Goal: Navigation & Orientation: Find specific page/section

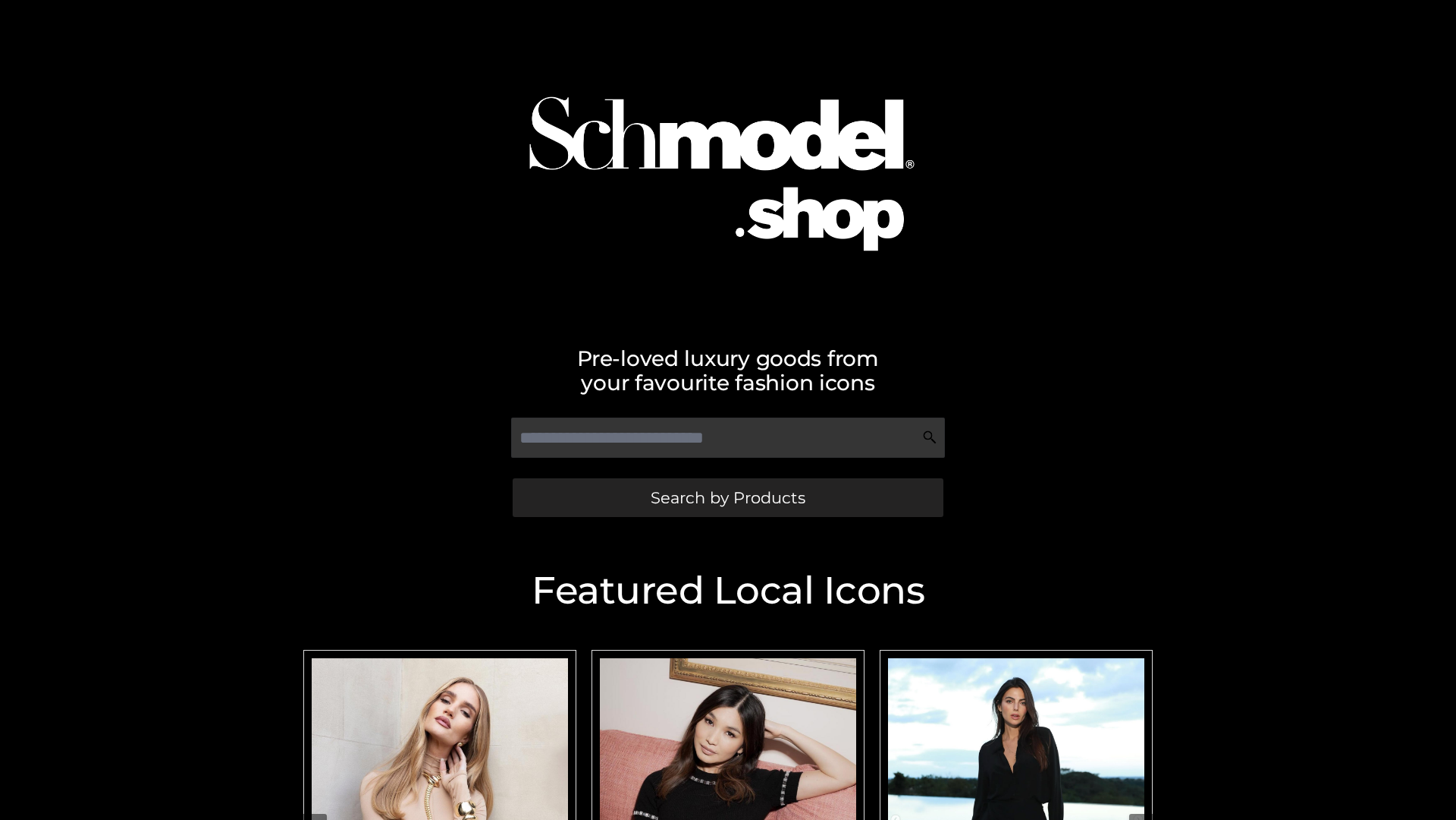
click at [728, 497] on span "Search by Products" at bounding box center [728, 497] width 155 height 16
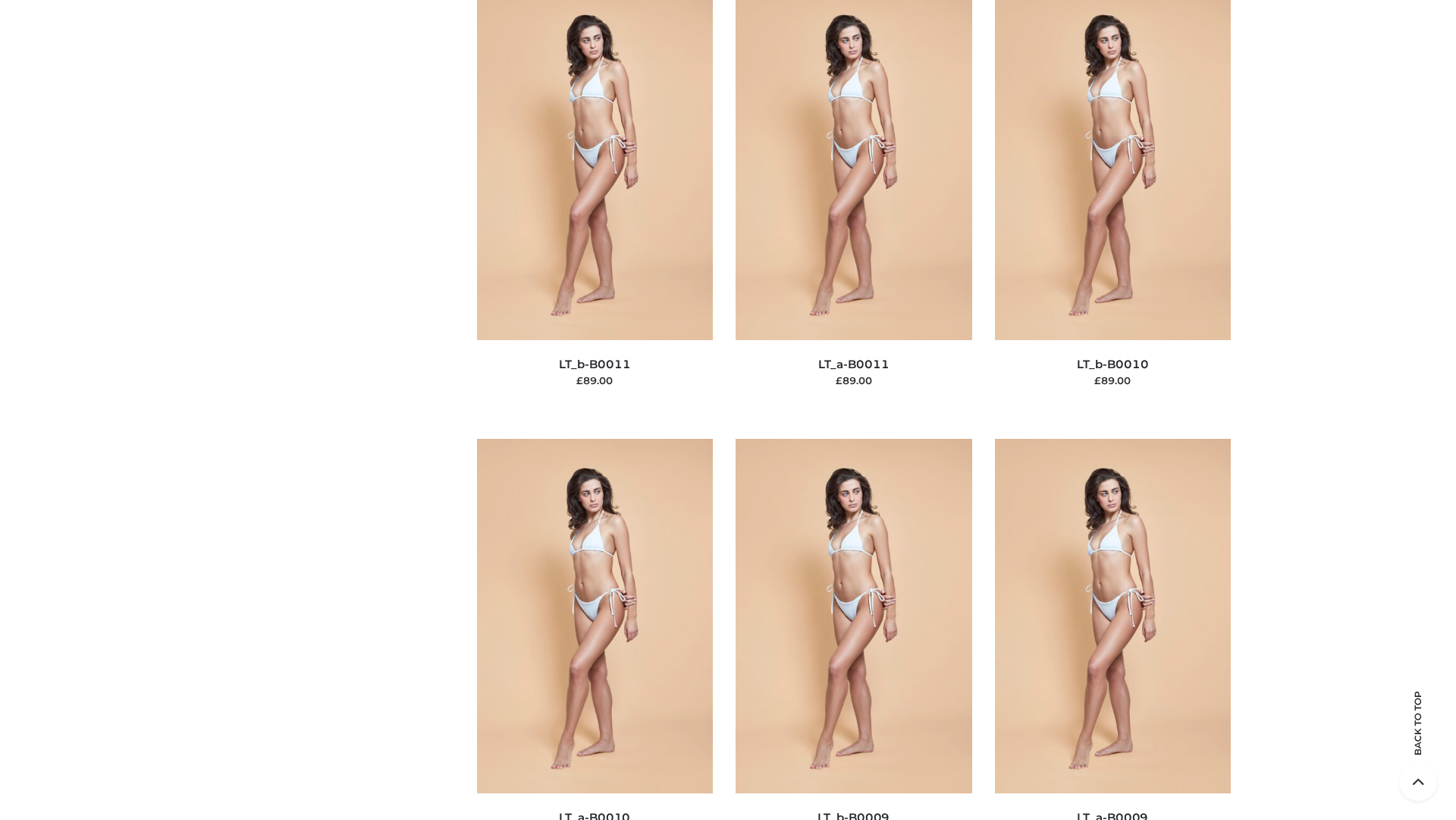
scroll to position [6815, 0]
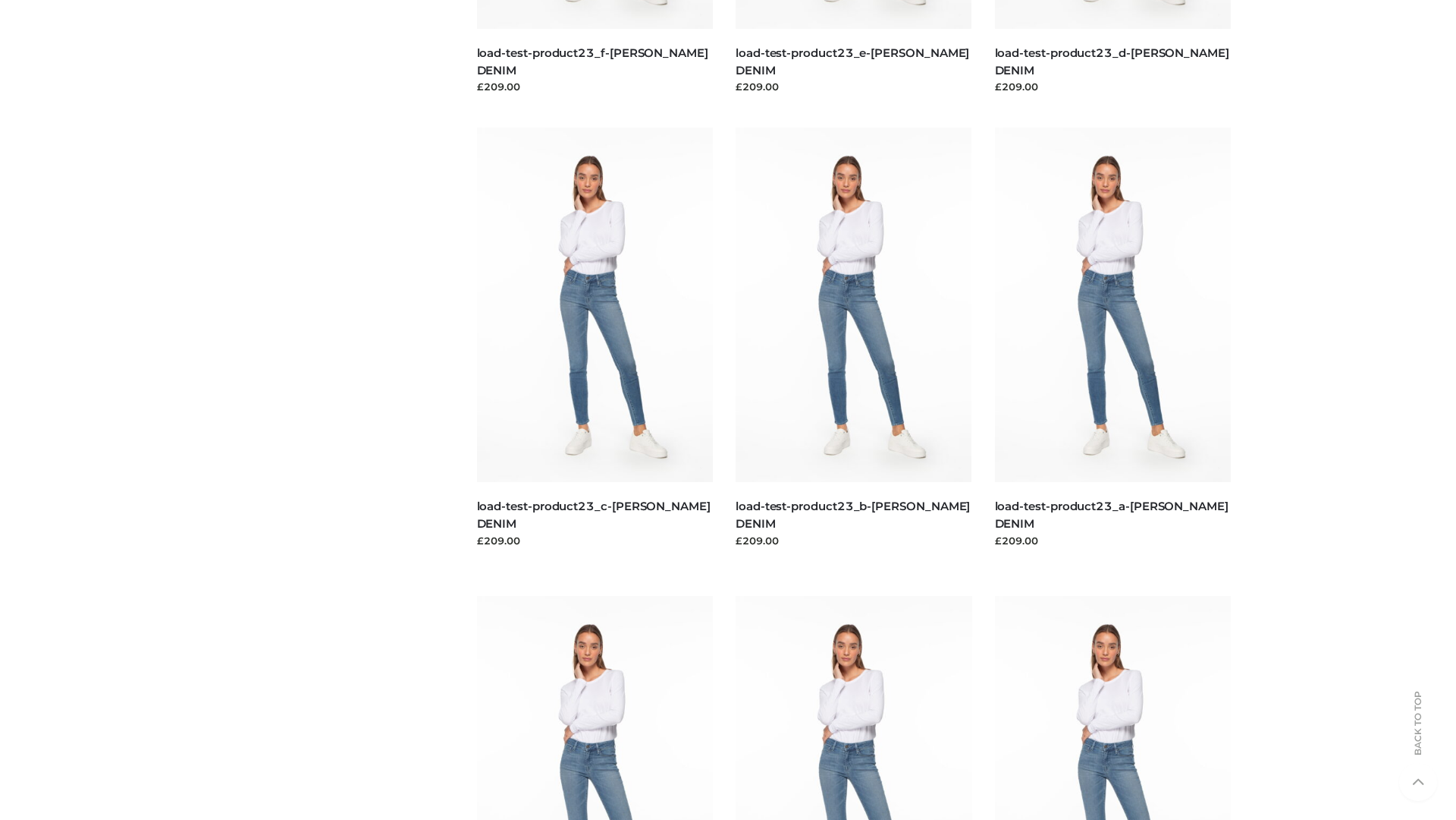
scroll to position [1331, 0]
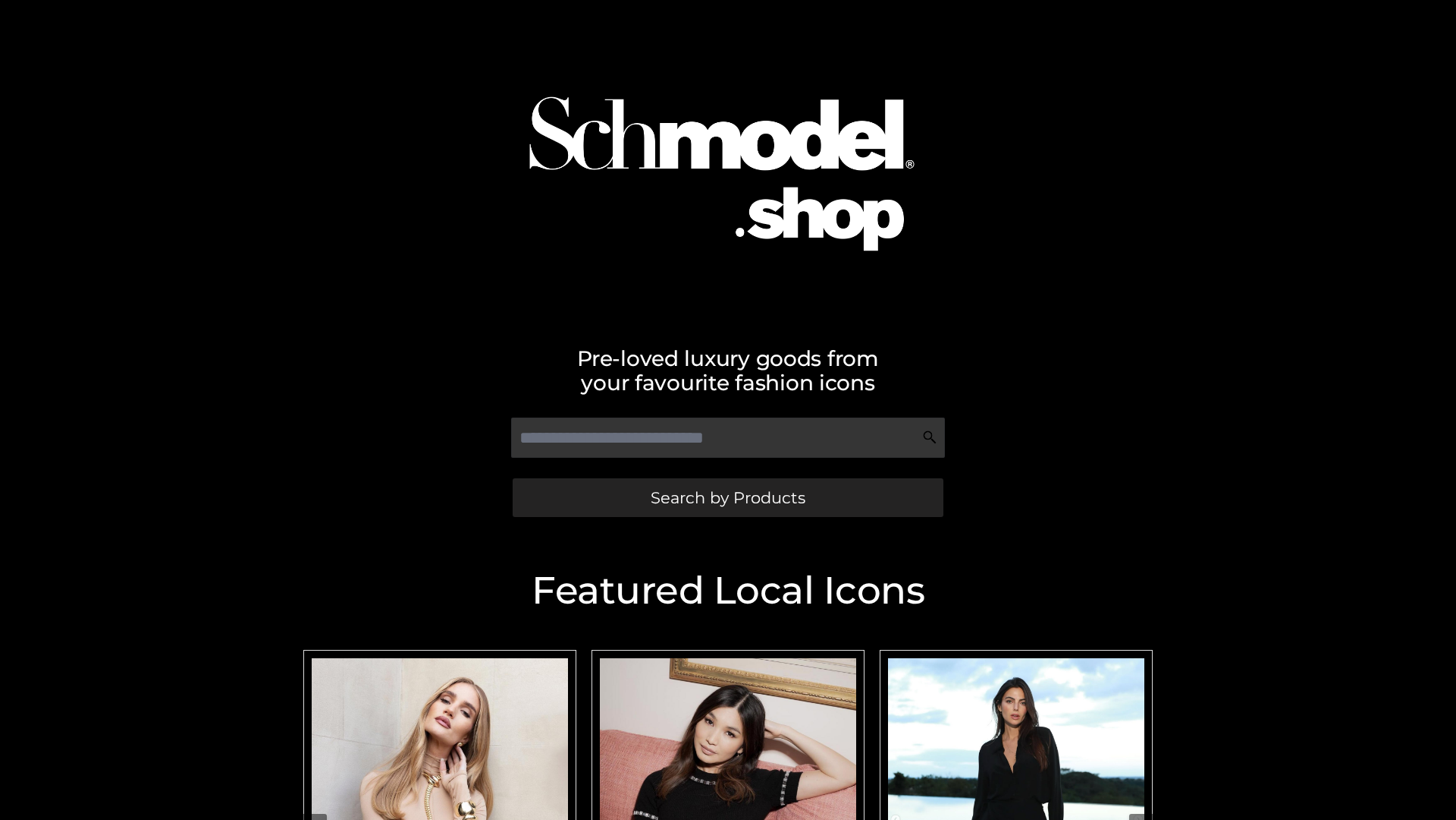
click at [728, 497] on span "Search by Products" at bounding box center [728, 497] width 155 height 16
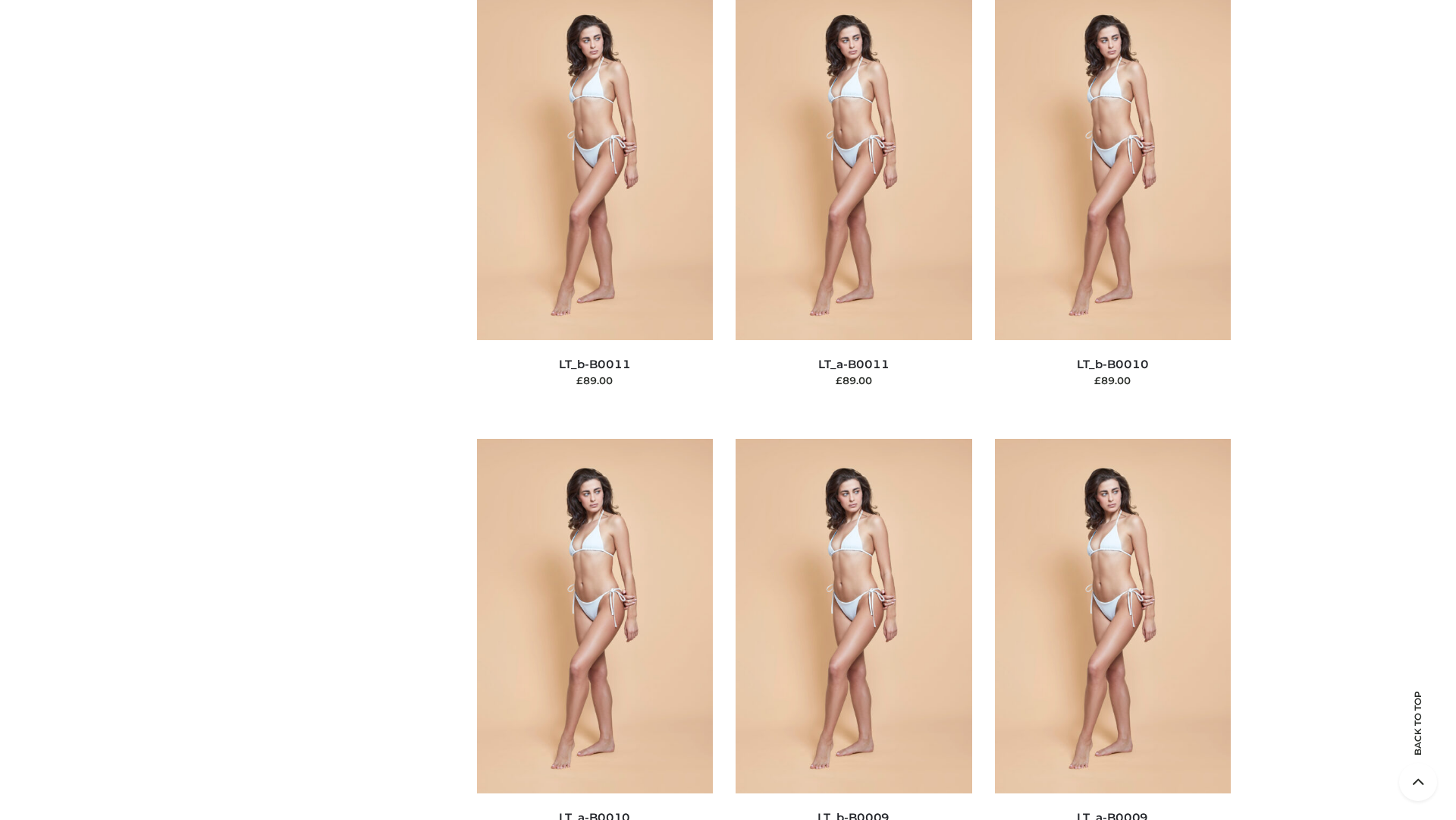
scroll to position [6815, 0]
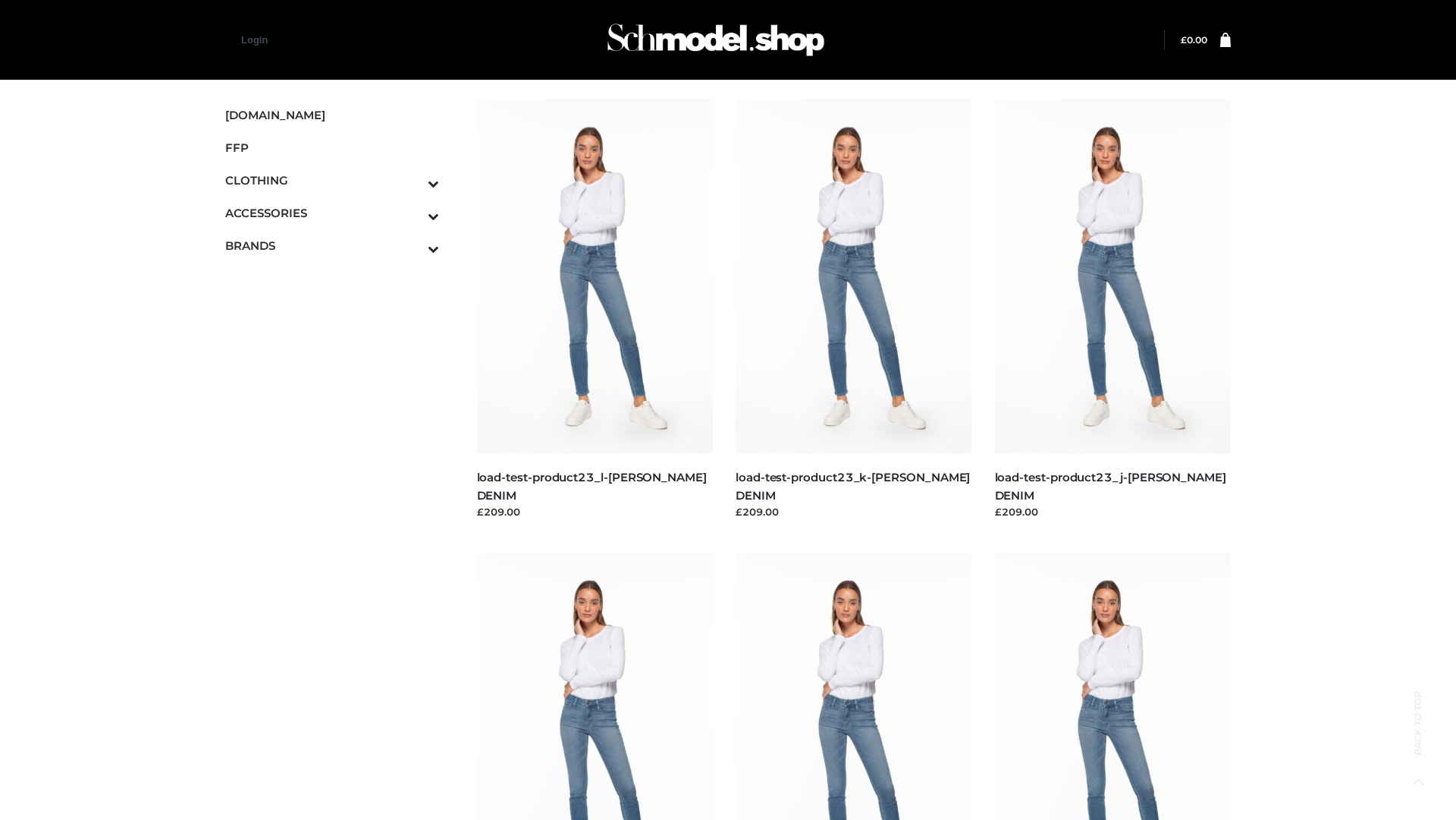
scroll to position [1331, 0]
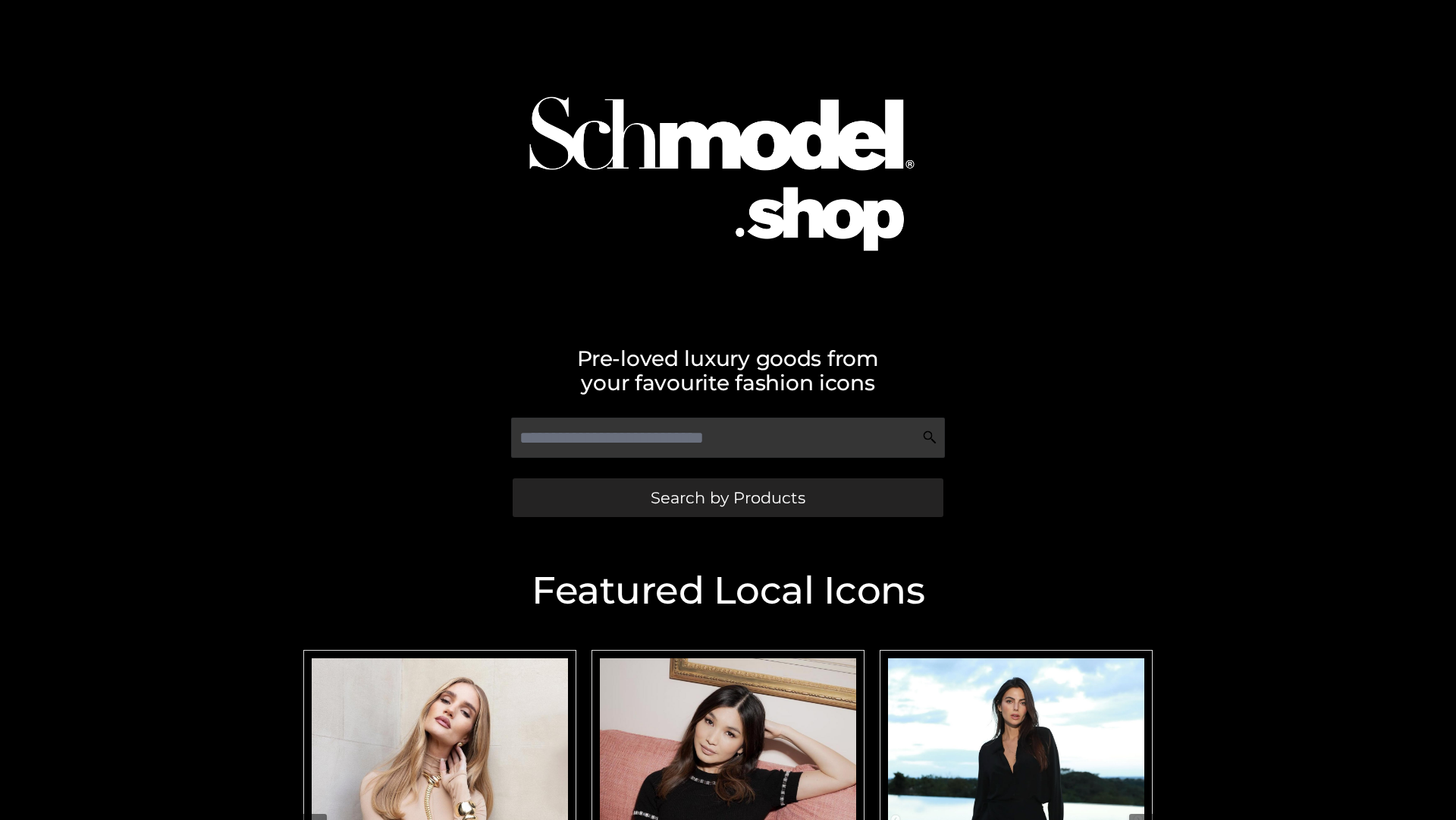
click at [728, 497] on span "Search by Products" at bounding box center [728, 497] width 155 height 16
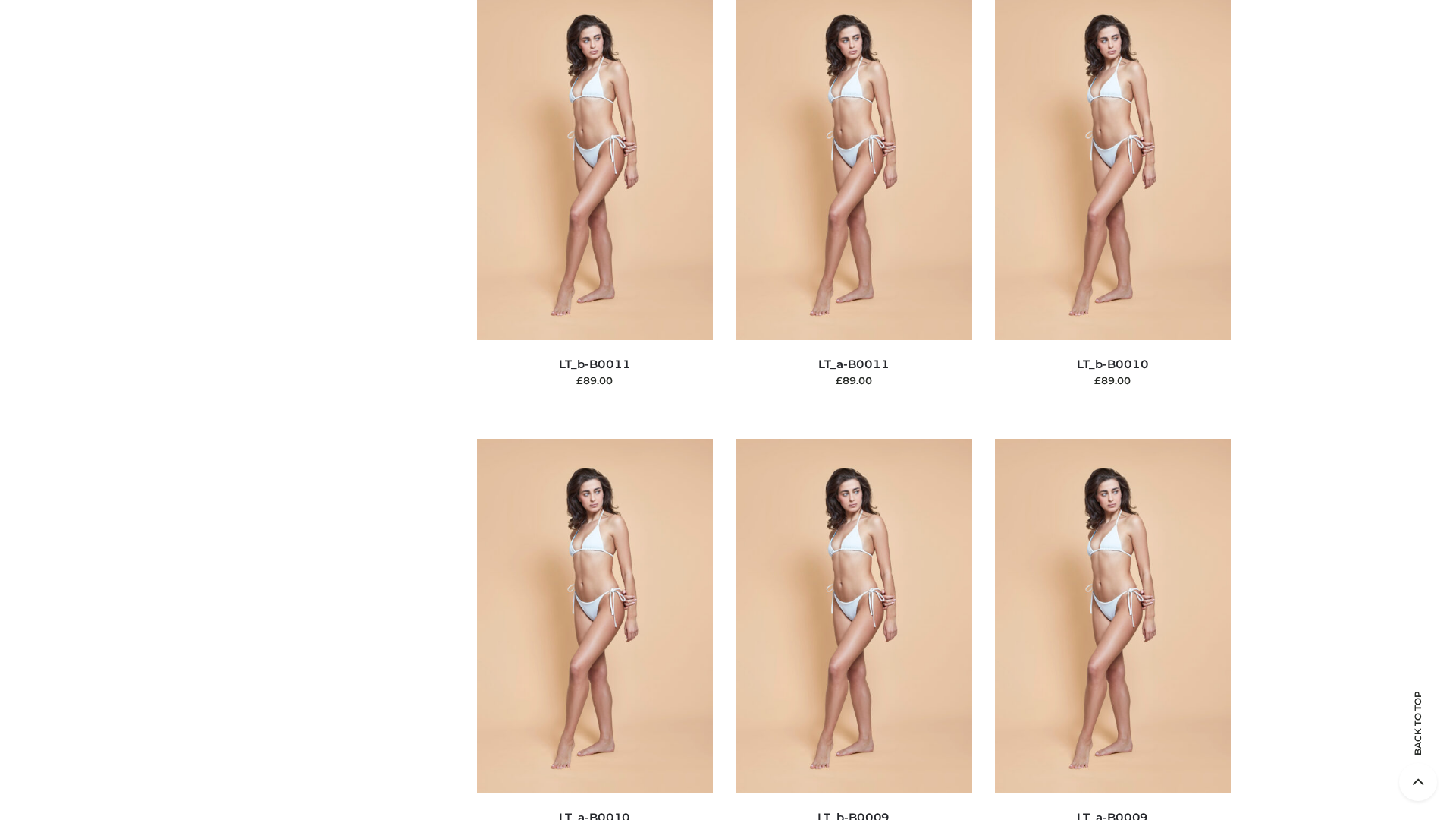
scroll to position [6815, 0]
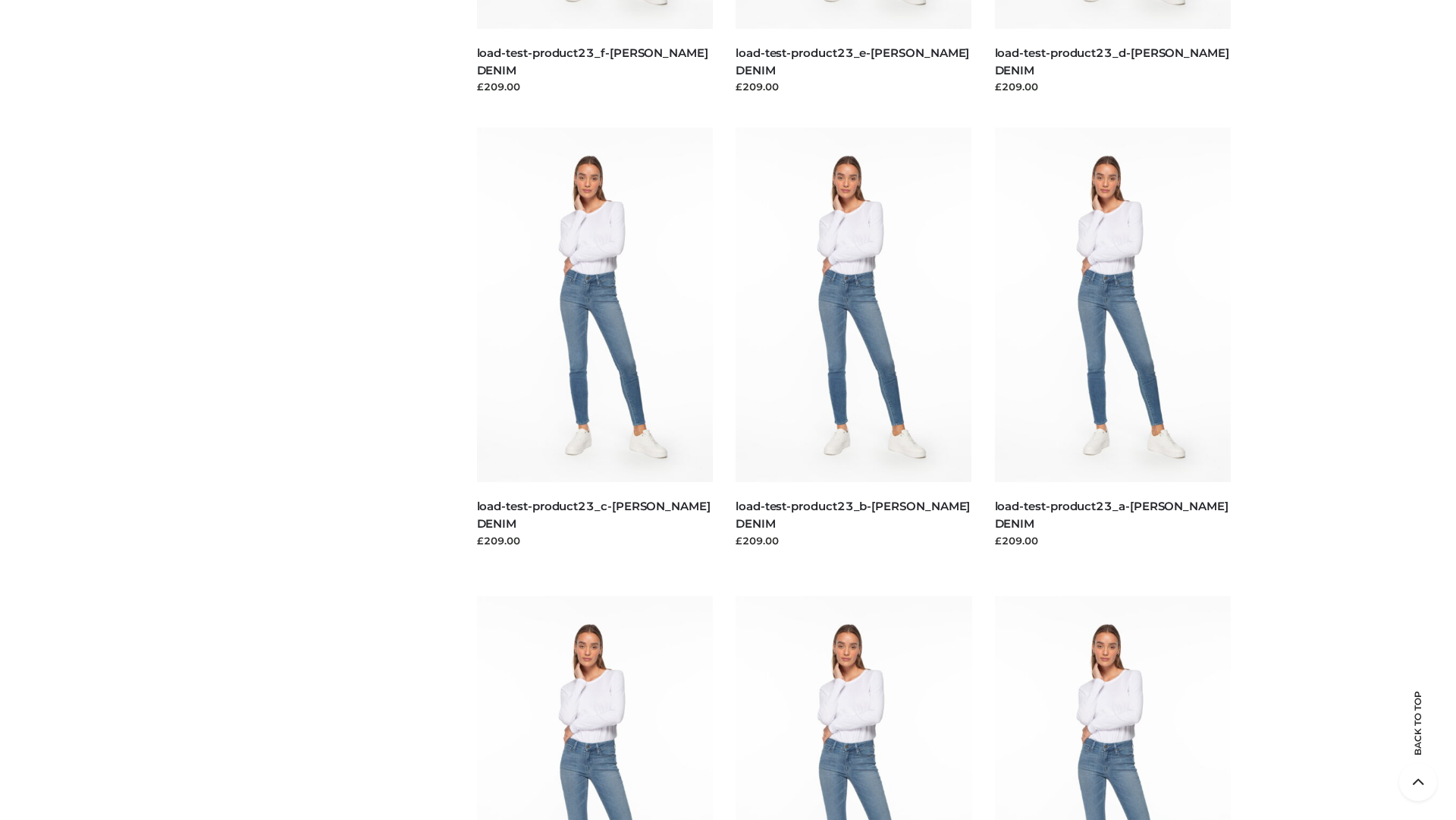
scroll to position [1331, 0]
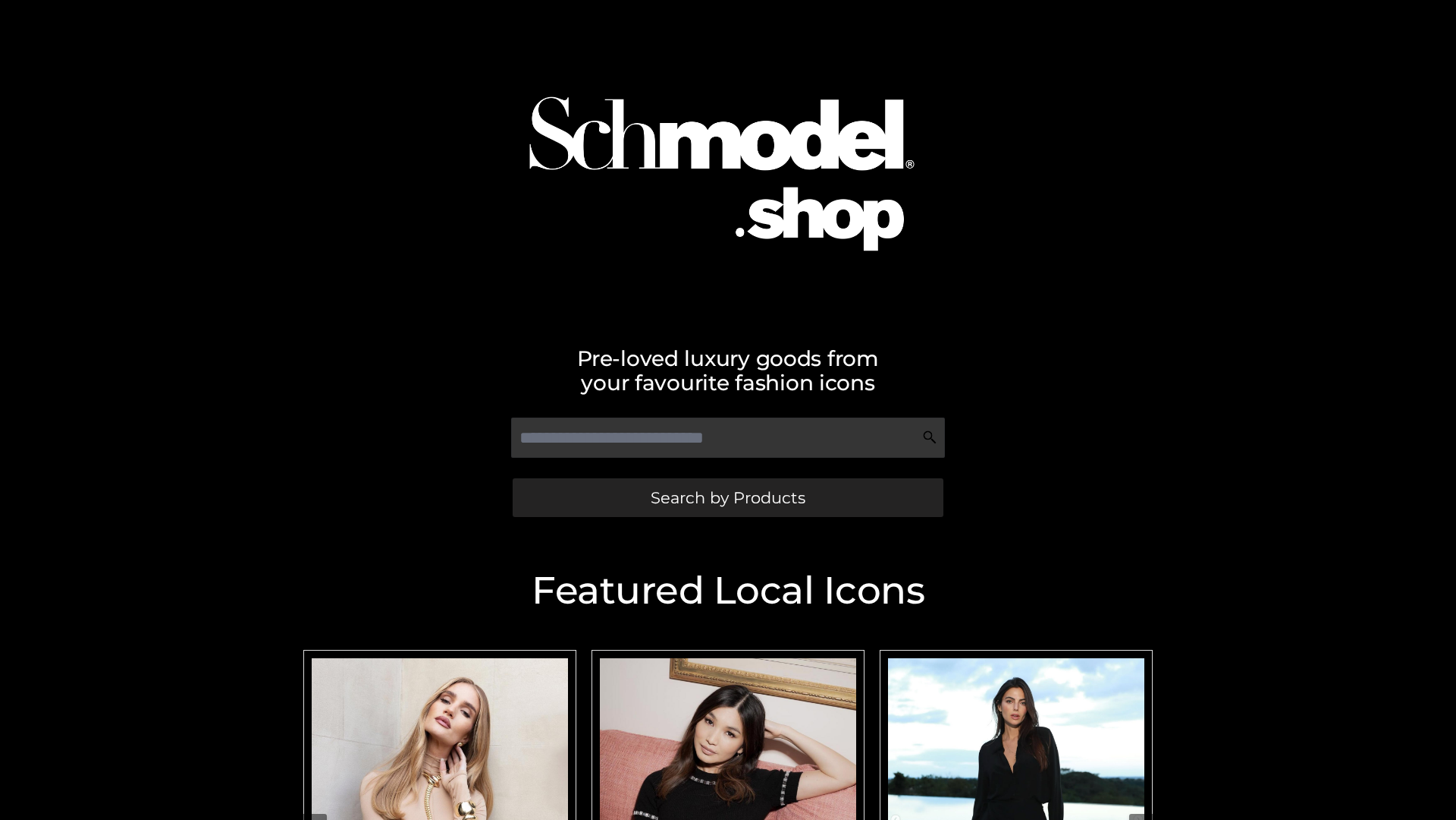
click at [728, 497] on span "Search by Products" at bounding box center [728, 497] width 155 height 16
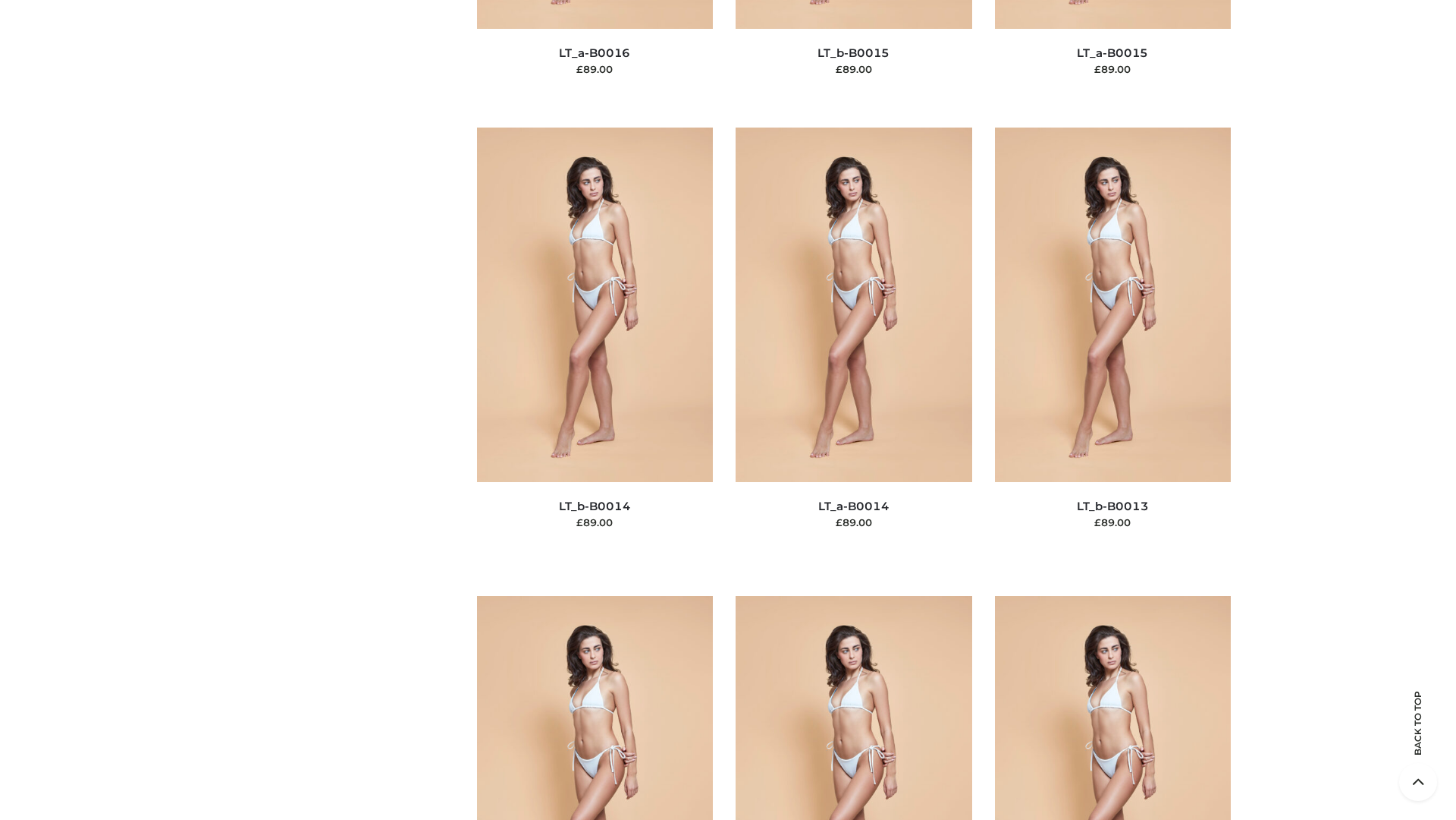
scroll to position [5397, 0]
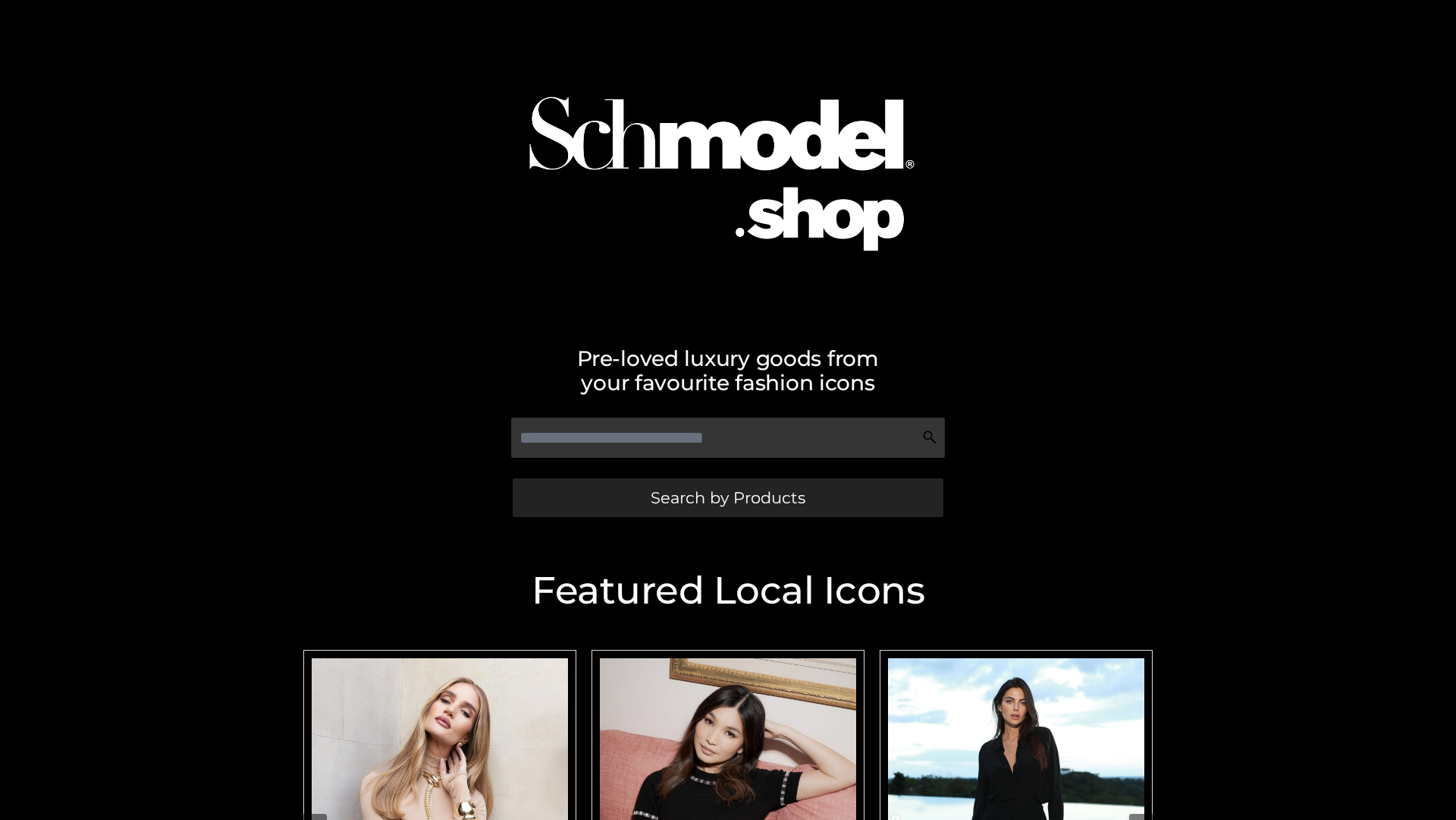
click at [728, 497] on span "Search by Products" at bounding box center [728, 497] width 155 height 16
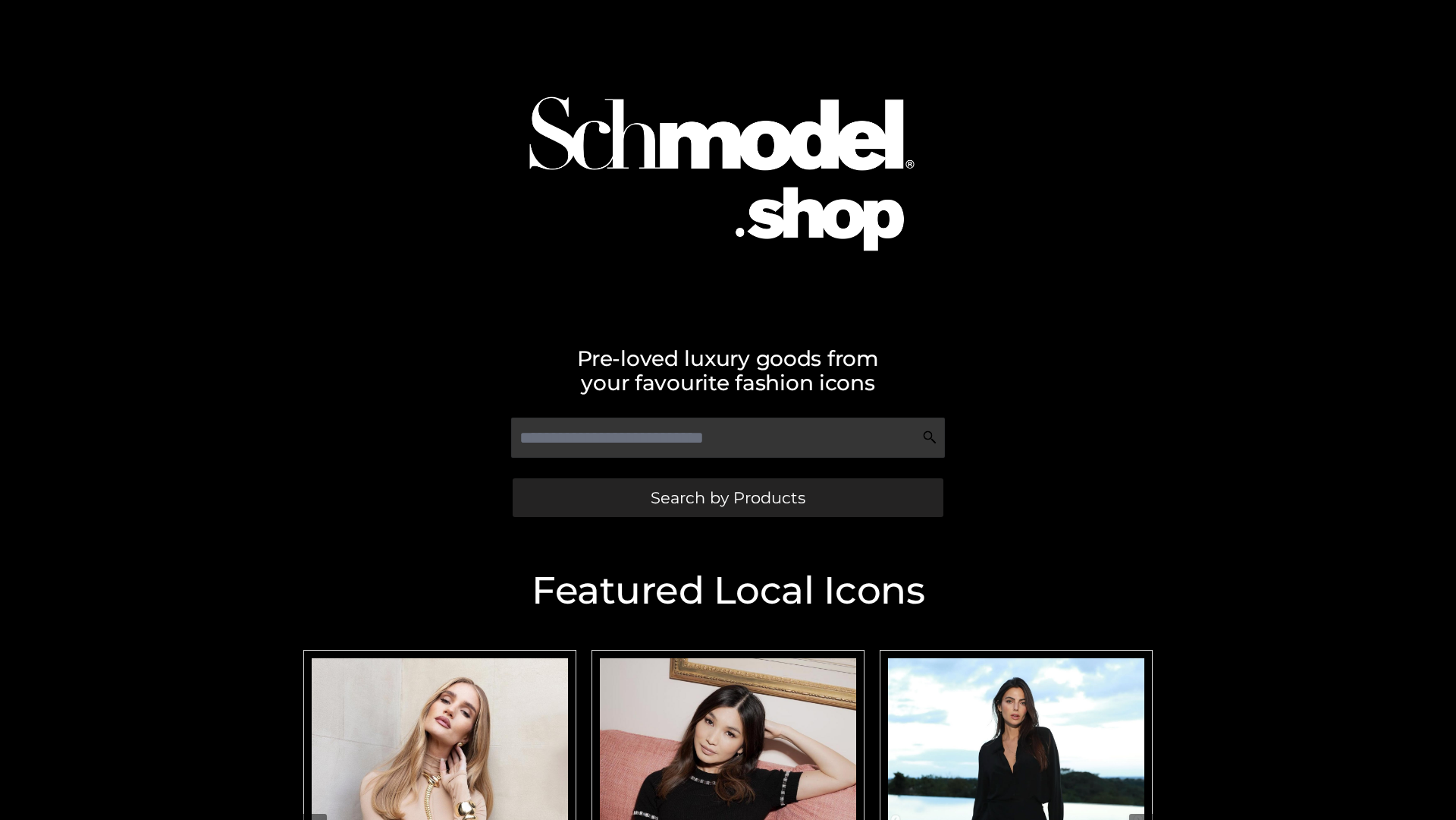
click at [728, 497] on span "Search by Products" at bounding box center [728, 497] width 155 height 16
